Goal: Communication & Community: Share content

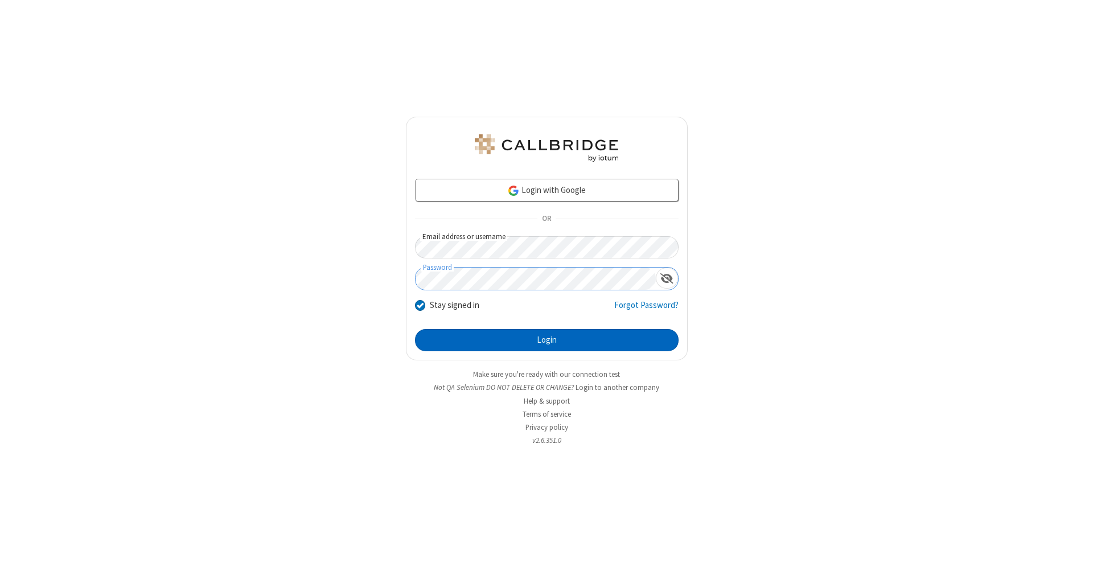
click at [547, 340] on button "Login" at bounding box center [547, 340] width 264 height 23
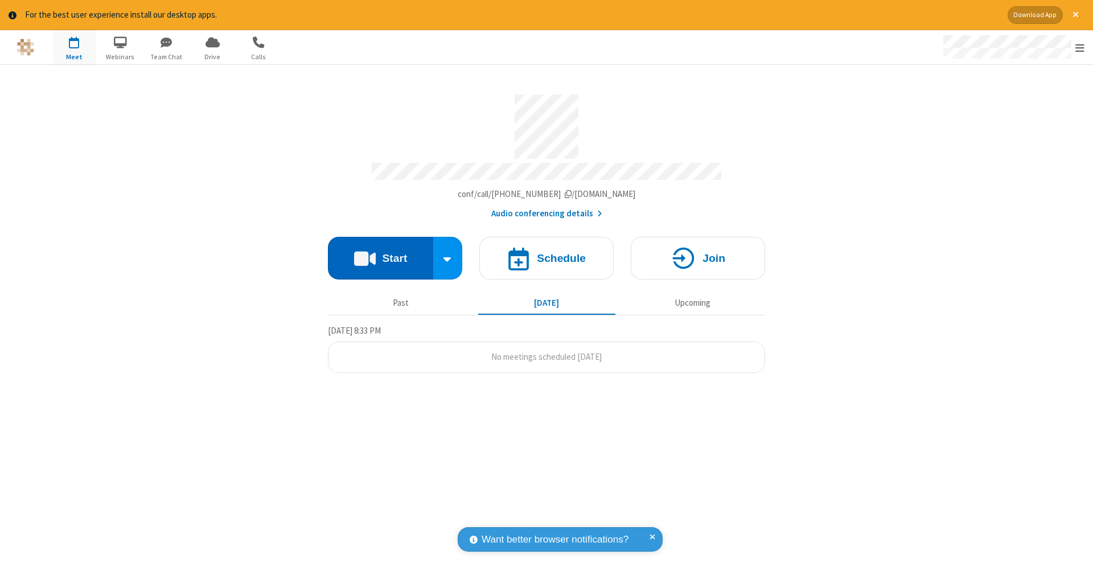
click at [380, 252] on button "Start" at bounding box center [380, 258] width 105 height 43
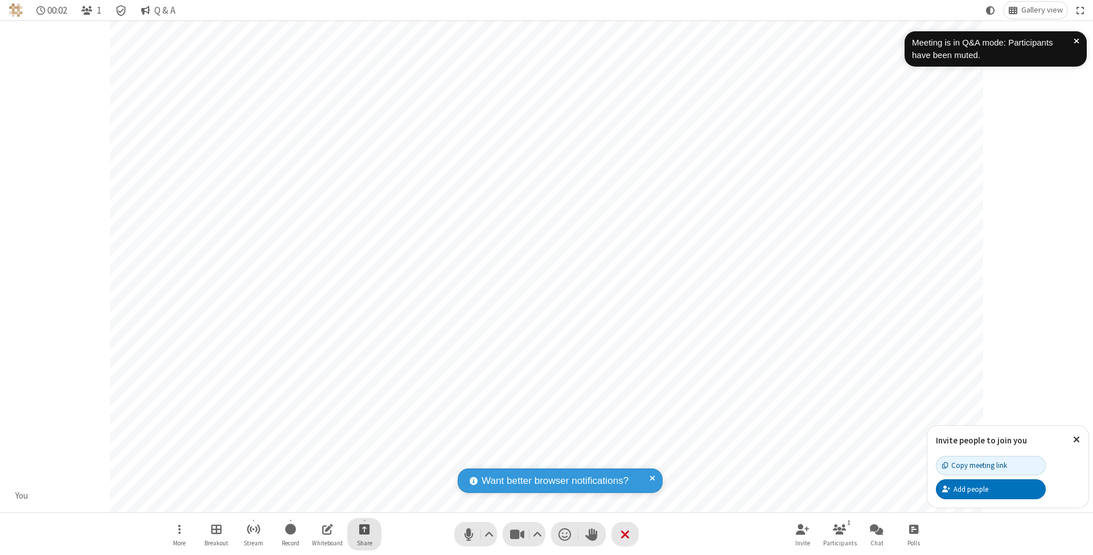
click at [364, 529] on span "Start sharing" at bounding box center [364, 529] width 11 height 14
click at [318, 502] on span "Share my screen" at bounding box center [318, 504] width 13 height 10
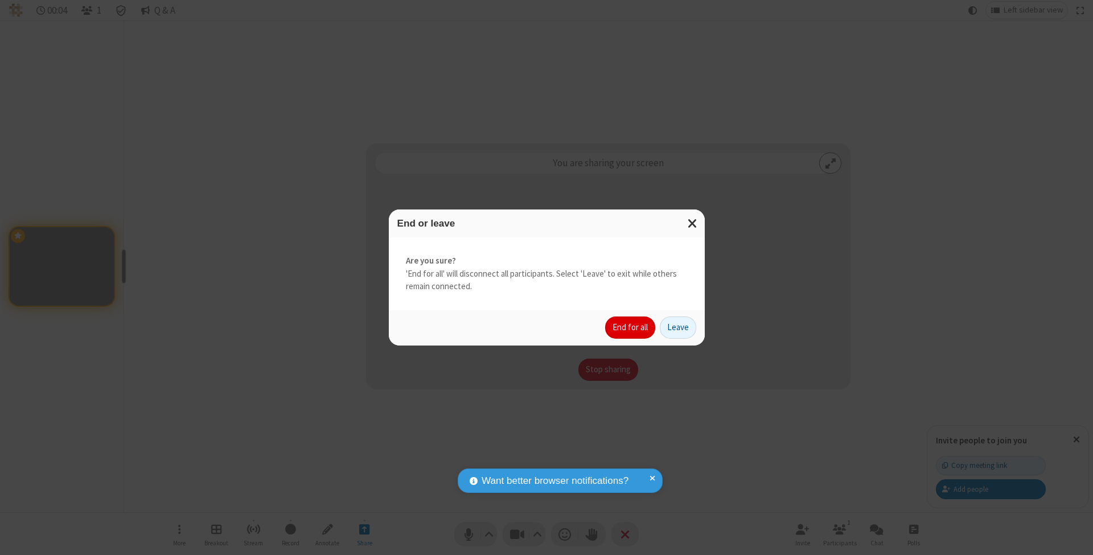
click at [631, 327] on button "End for all" at bounding box center [630, 328] width 50 height 23
